Goal: Task Accomplishment & Management: Use online tool/utility

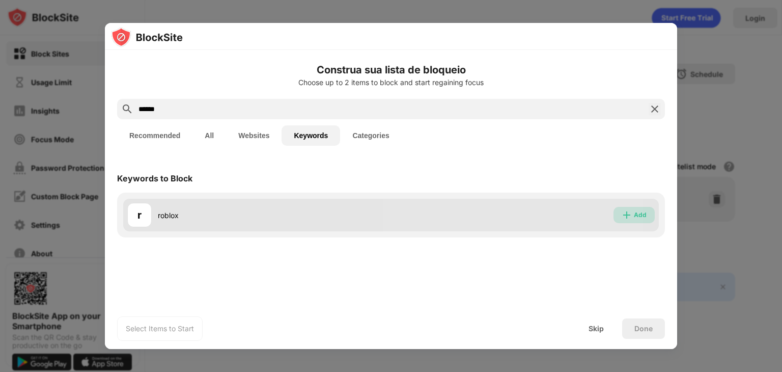
click at [638, 216] on div "Add" at bounding box center [640, 215] width 13 height 10
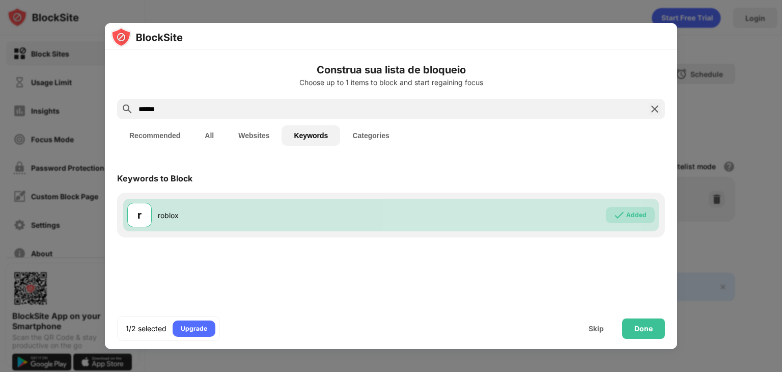
click at [586, 114] on input "******" at bounding box center [390, 109] width 507 height 12
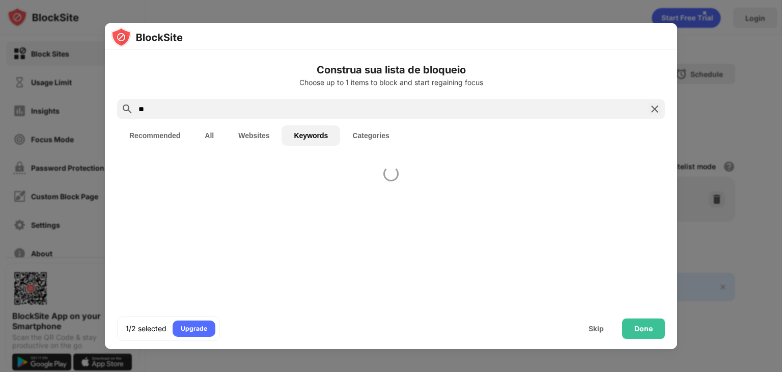
type input "*"
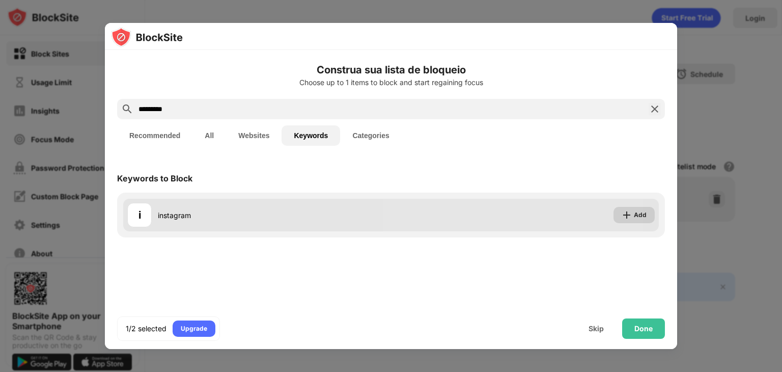
type input "*********"
click at [637, 214] on div "Add" at bounding box center [640, 215] width 13 height 10
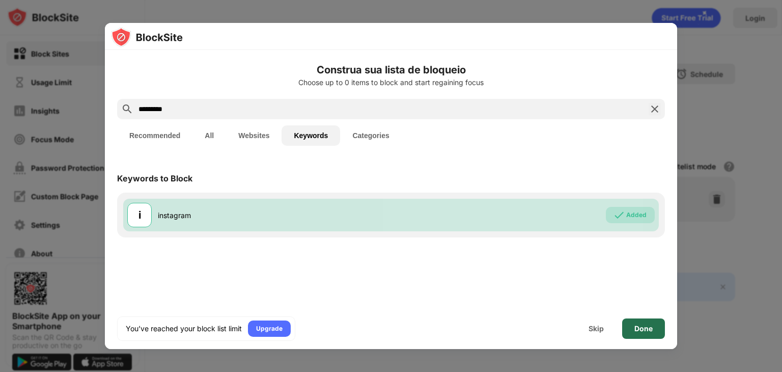
click at [638, 333] on div "Done" at bounding box center [643, 328] width 43 height 20
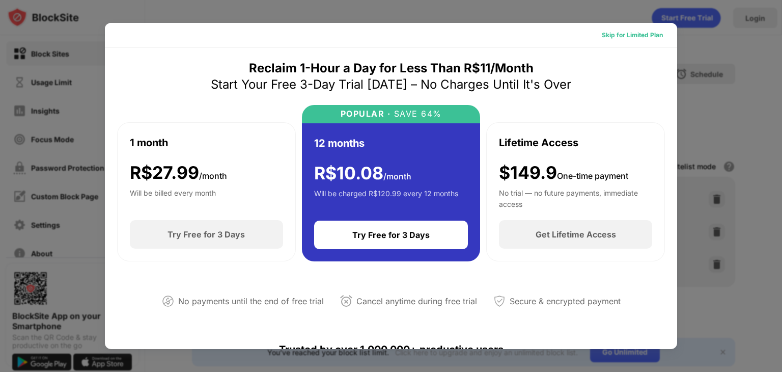
click at [620, 35] on div "Skip for Limited Plan" at bounding box center [632, 35] width 61 height 10
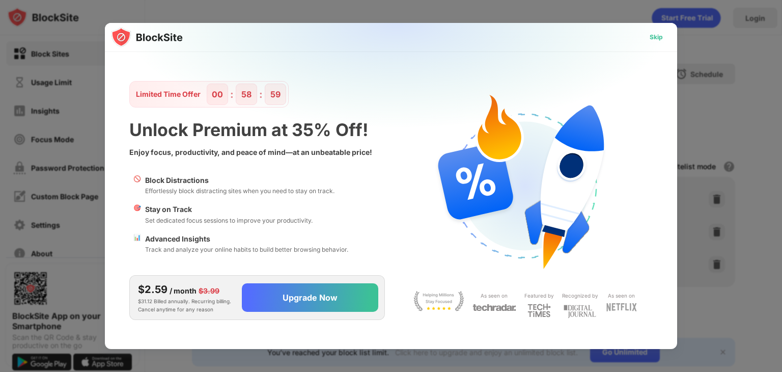
click at [652, 38] on div "Skip" at bounding box center [656, 37] width 13 height 10
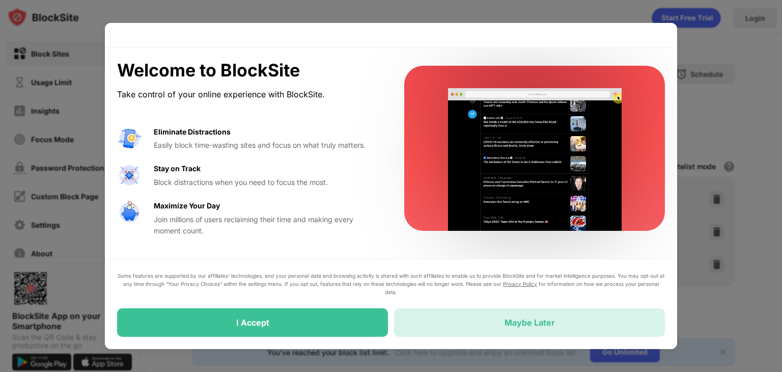
click at [444, 320] on div "Maybe Later" at bounding box center [529, 322] width 271 height 29
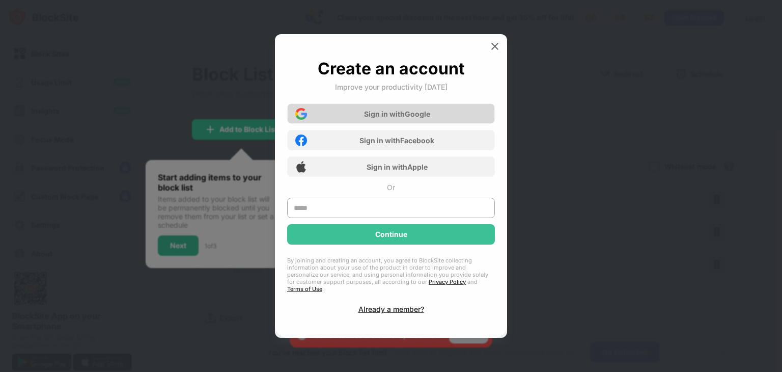
click at [418, 118] on div "Sign in with Google" at bounding box center [397, 113] width 66 height 9
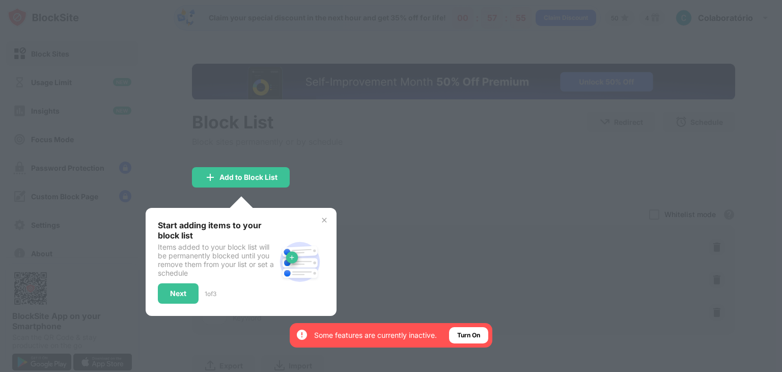
click at [326, 218] on img at bounding box center [324, 220] width 8 height 8
